Goal: Task Accomplishment & Management: Complete application form

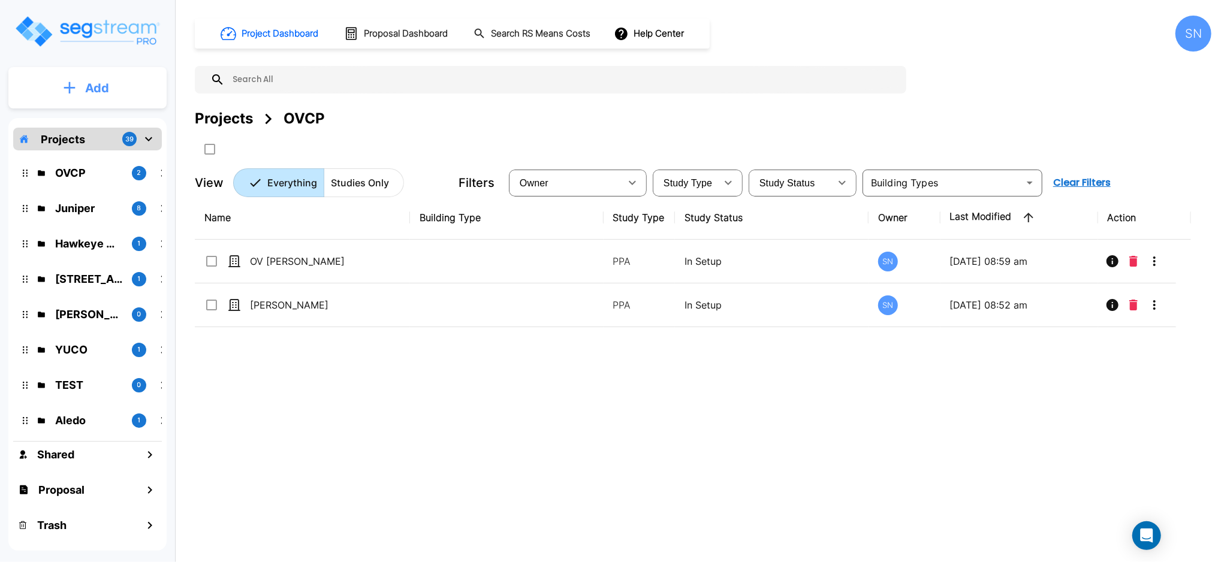
click at [101, 87] on p "Add" at bounding box center [97, 88] width 24 height 18
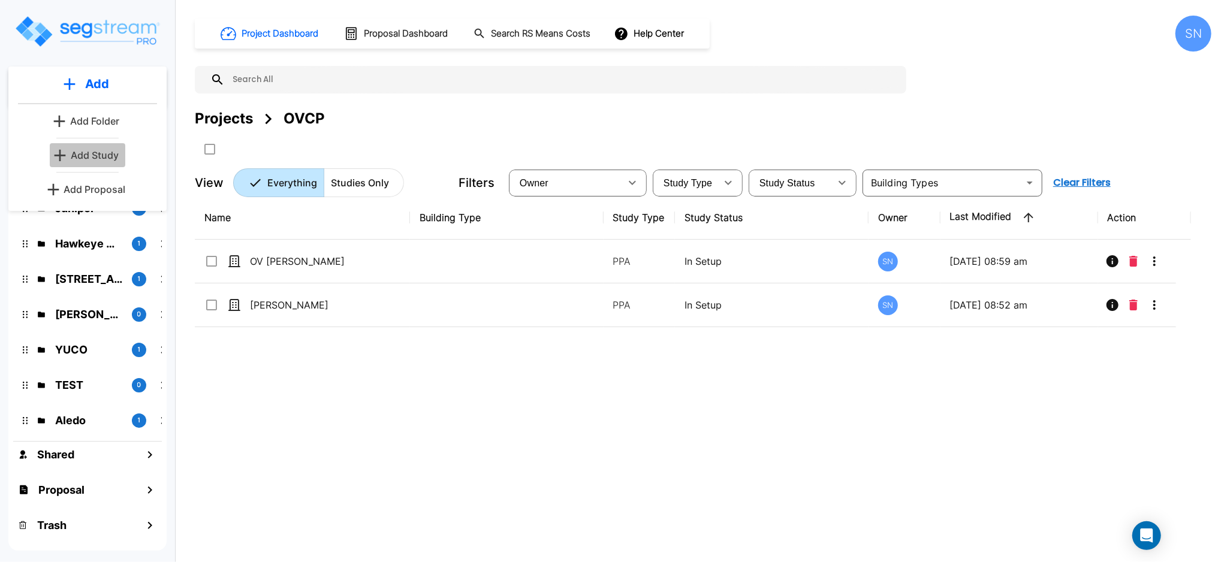
click at [101, 154] on p "Add Study" at bounding box center [95, 155] width 48 height 14
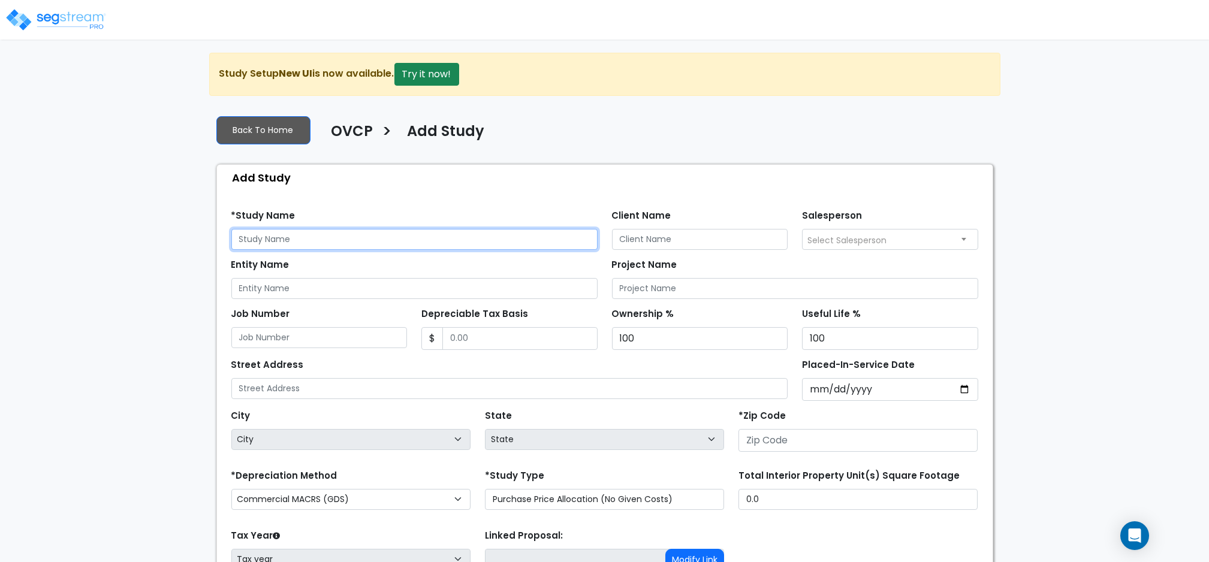
click at [294, 244] on input "text" at bounding box center [414, 239] width 366 height 21
type input "[PERSON_NAME]"
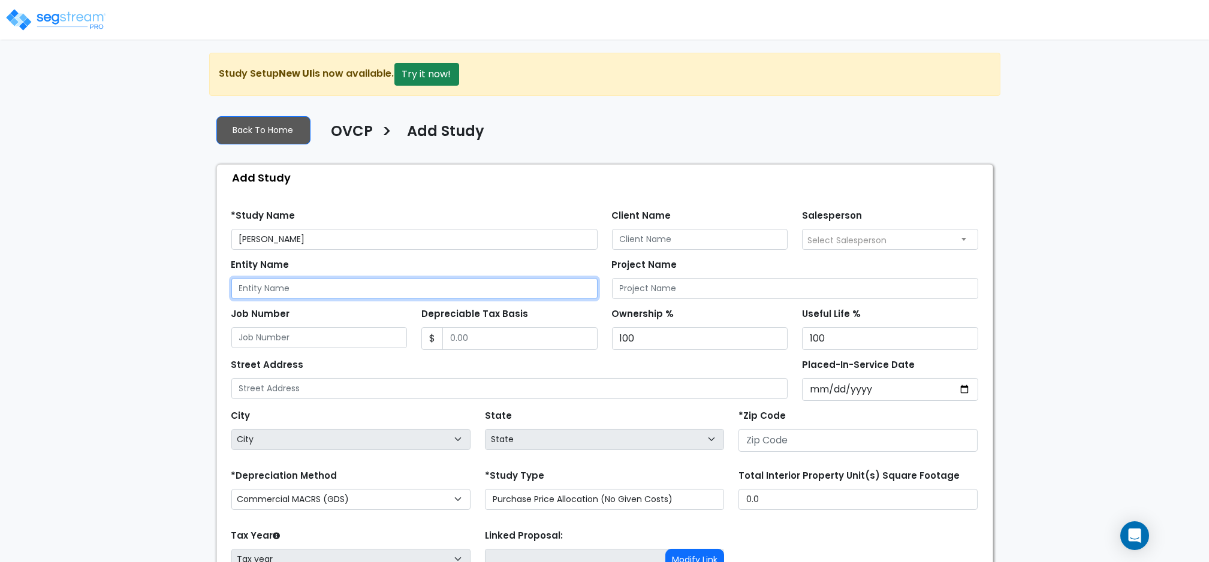
type input "[PERSON_NAME]"
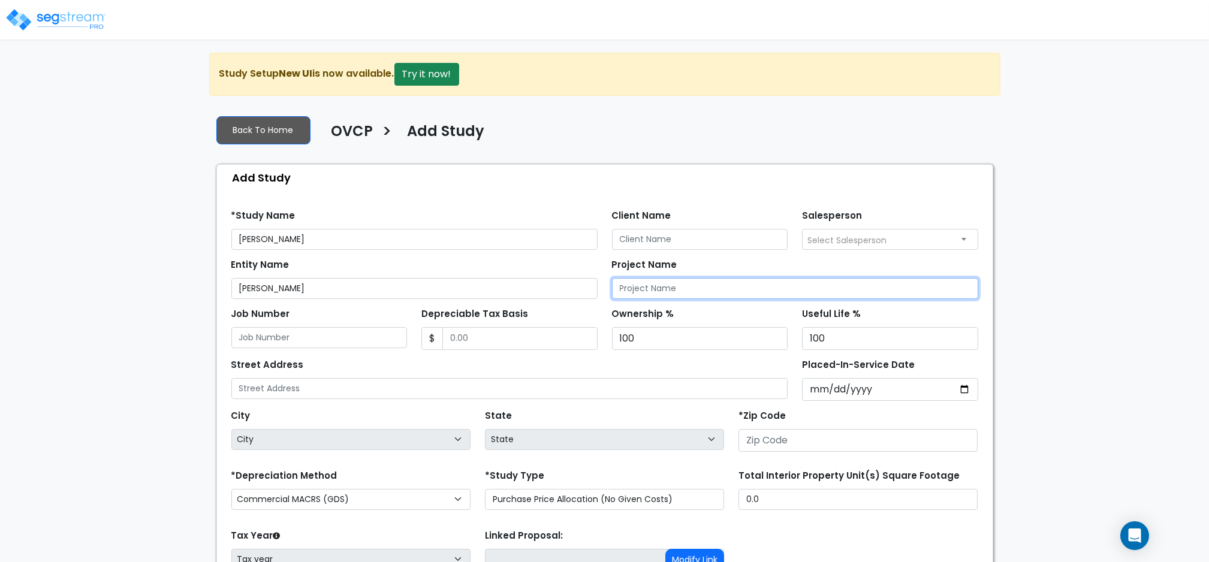
type input "[PERSON_NAME]"
type input "5,528,727"
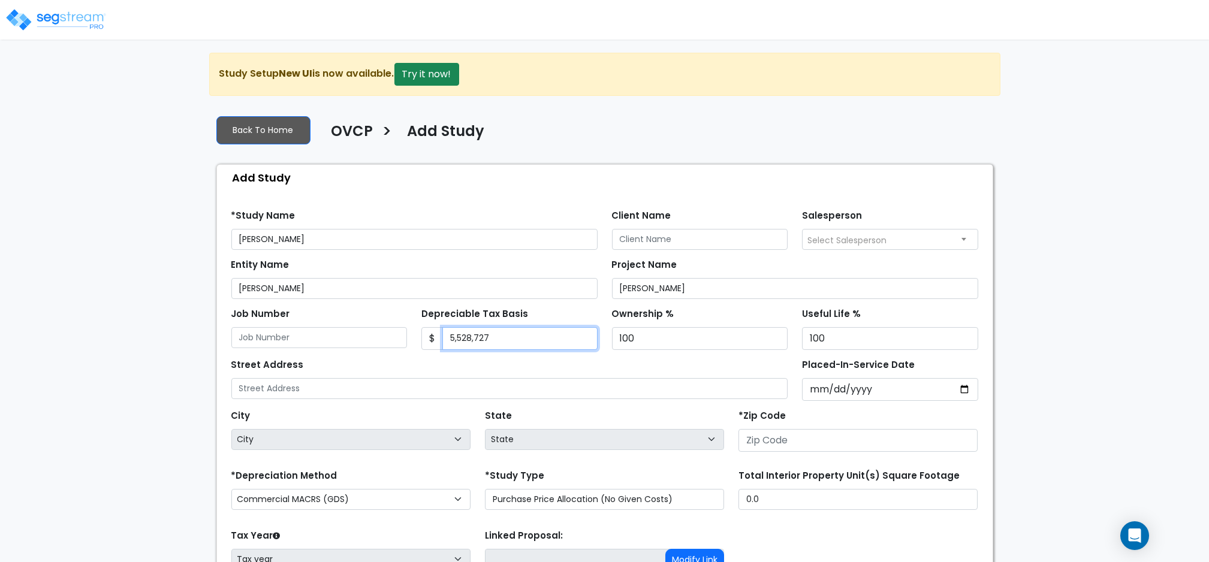
type input "12321 S Memorial Drive"
type input "2025-09-01"
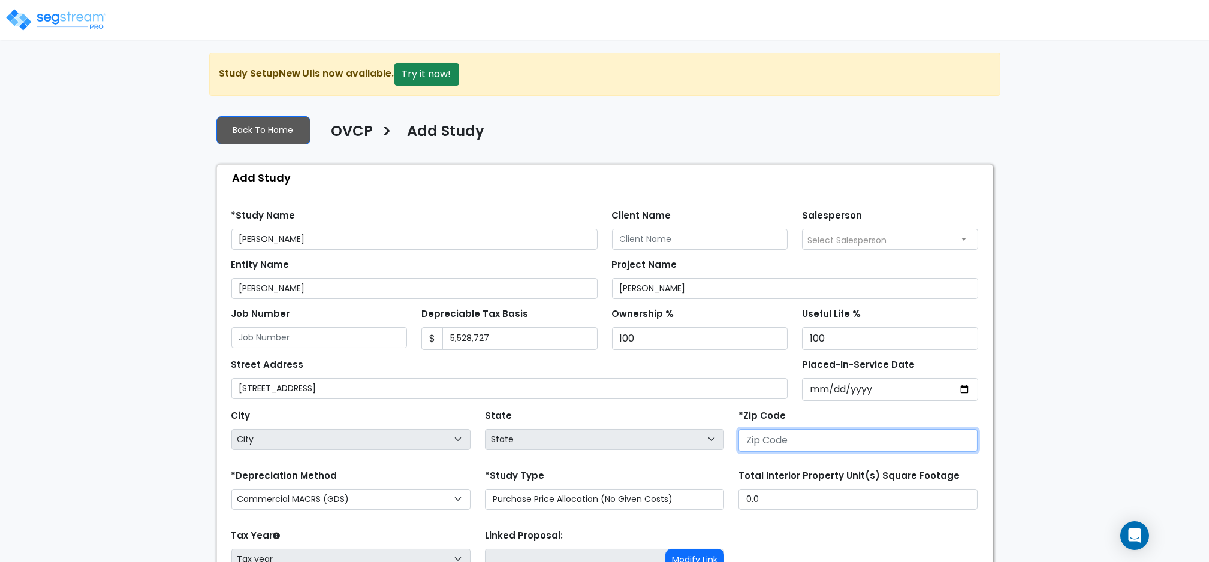
type input "74008"
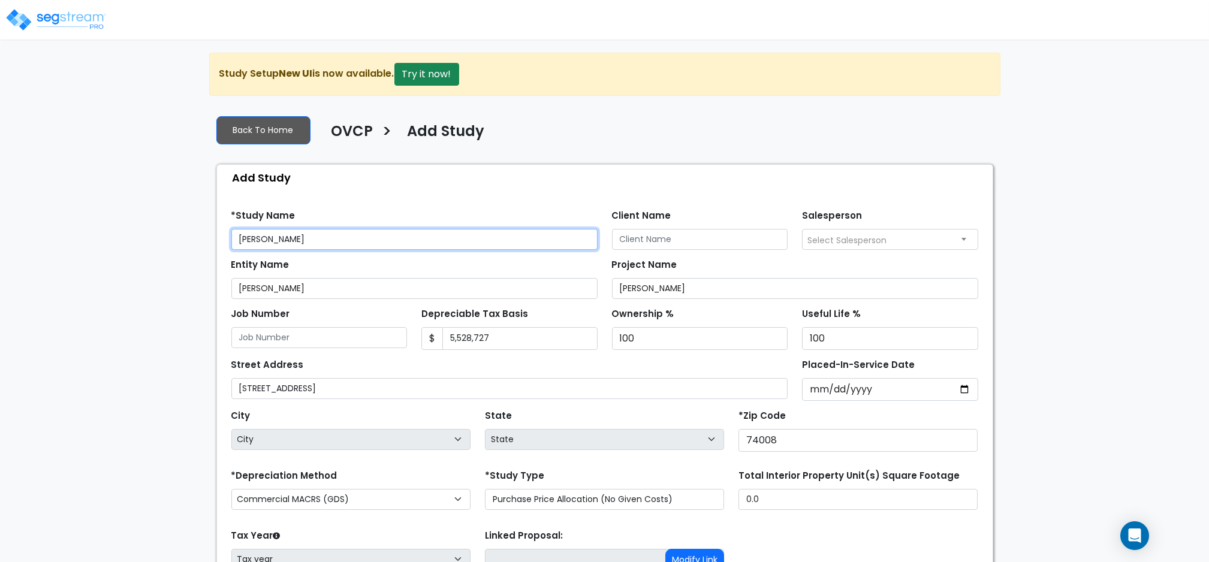
select select "2025"
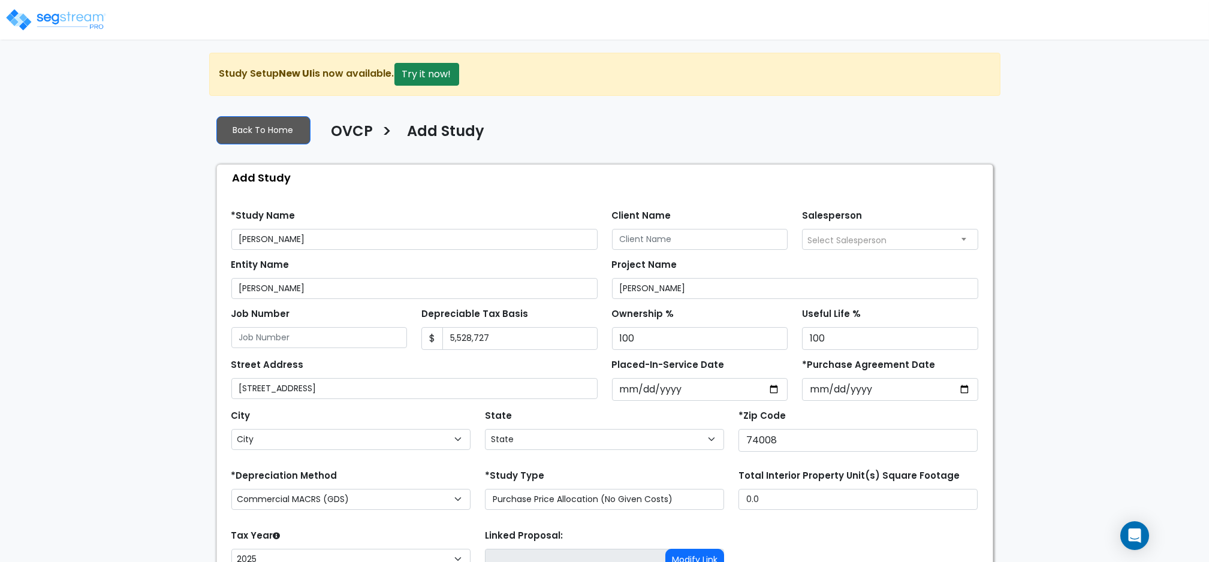
select select "OK"
